Goal: Find specific fact: Find specific fact

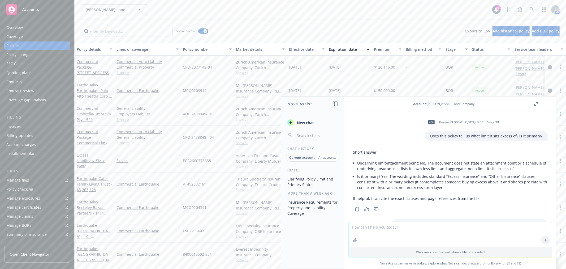
scroll to position [102, 0]
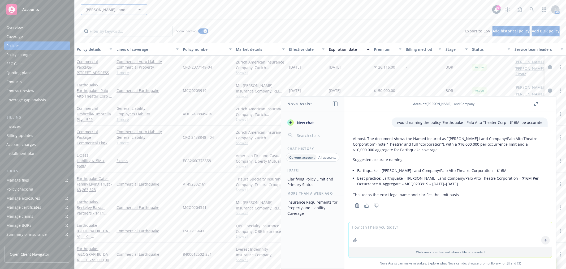
click at [118, 12] on span "[PERSON_NAME] Land Company" at bounding box center [108, 10] width 46 height 6
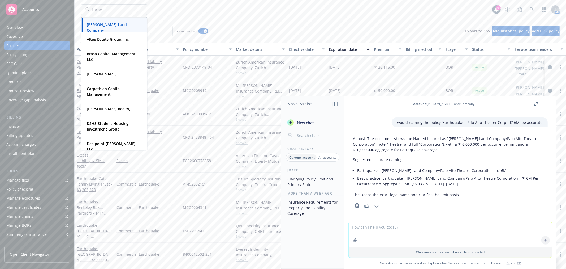
type input "karney"
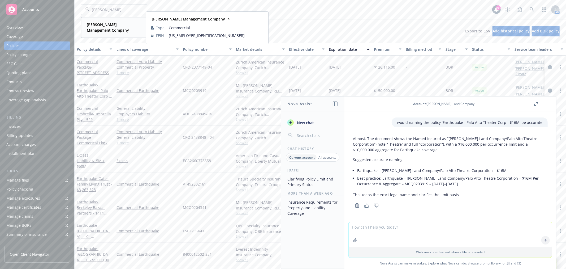
click at [95, 26] on strong "Karney Management Company" at bounding box center [108, 27] width 42 height 11
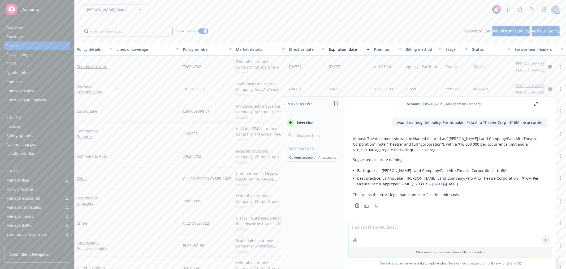
click at [102, 31] on input "Filter by keyword..." at bounding box center [127, 31] width 92 height 11
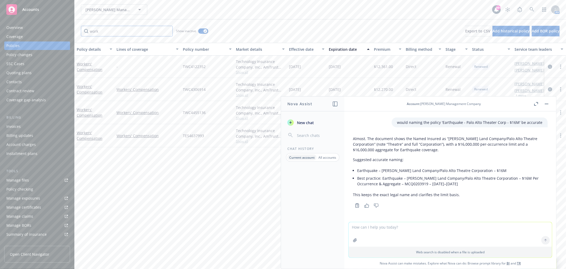
type input "work"
click at [546, 103] on button "button" at bounding box center [546, 104] width 6 height 6
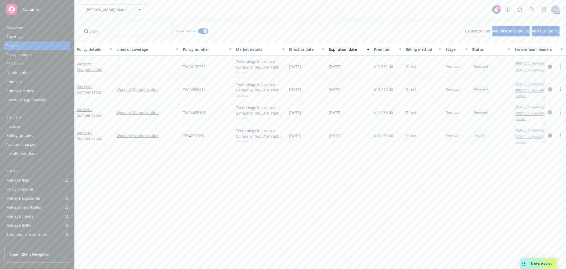
click at [196, 137] on span "TES4637993" at bounding box center [193, 136] width 21 height 6
copy span "TES4637993"
click at [191, 134] on span "TES4637993" at bounding box center [193, 136] width 21 height 6
click at [192, 134] on span "TES4637993" at bounding box center [193, 136] width 21 height 6
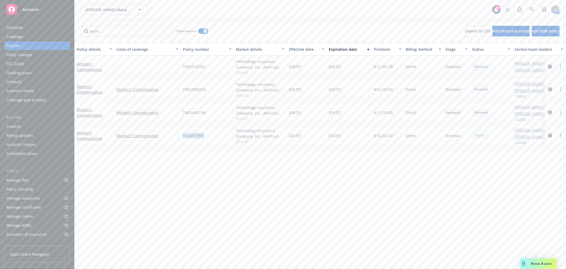
copy span "TES4637993"
